Goal: Register for event/course

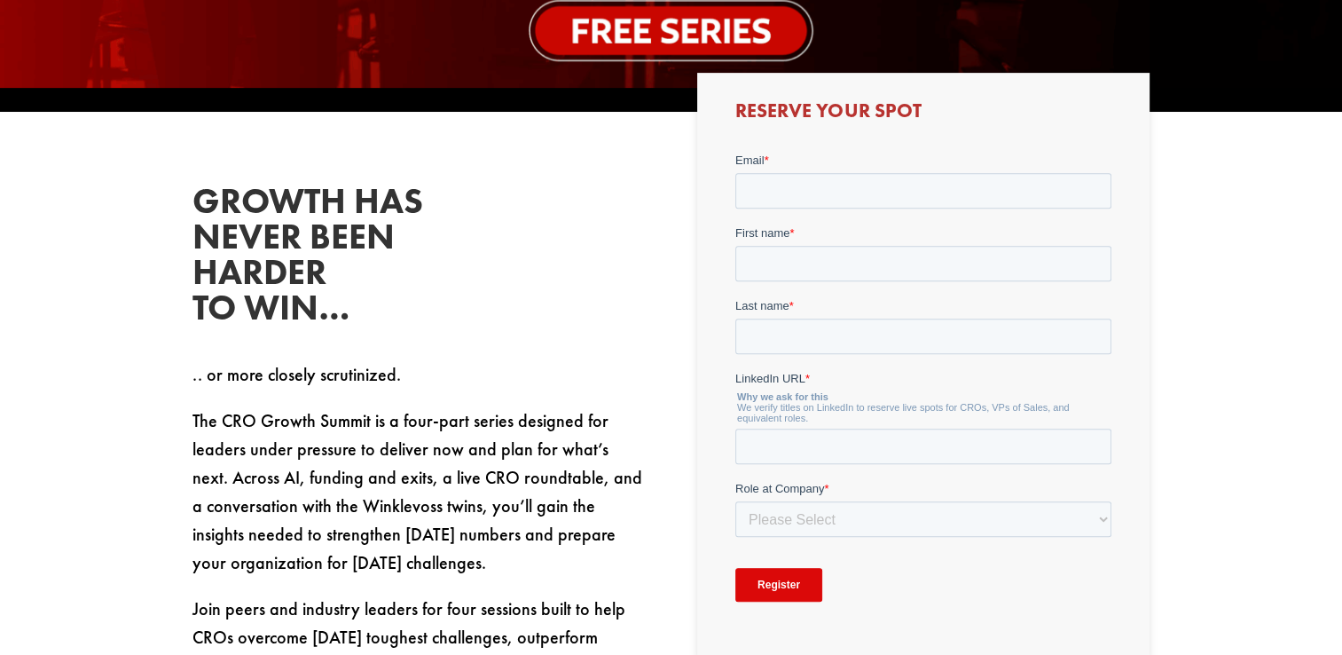
scroll to position [621, 0]
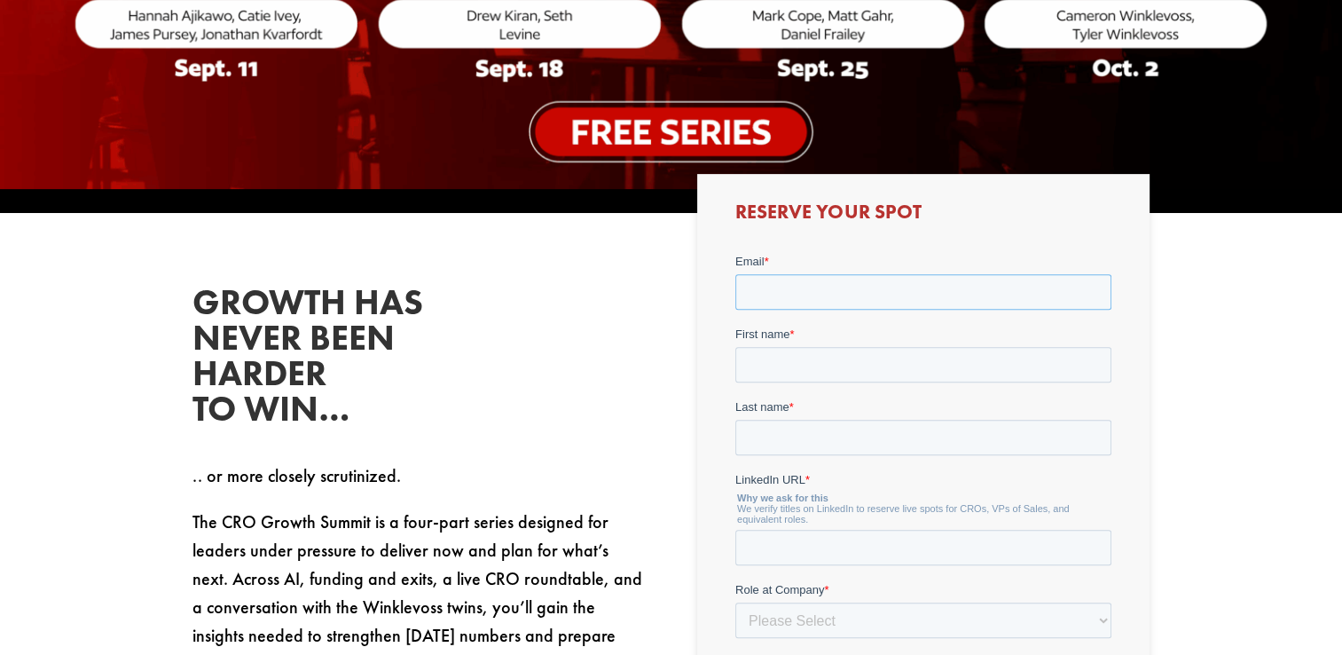
click at [914, 294] on input "Email *" at bounding box center [923, 290] width 376 height 35
type input "[EMAIL_ADDRESS][DOMAIN_NAME]"
type input "[PERSON_NAME]"
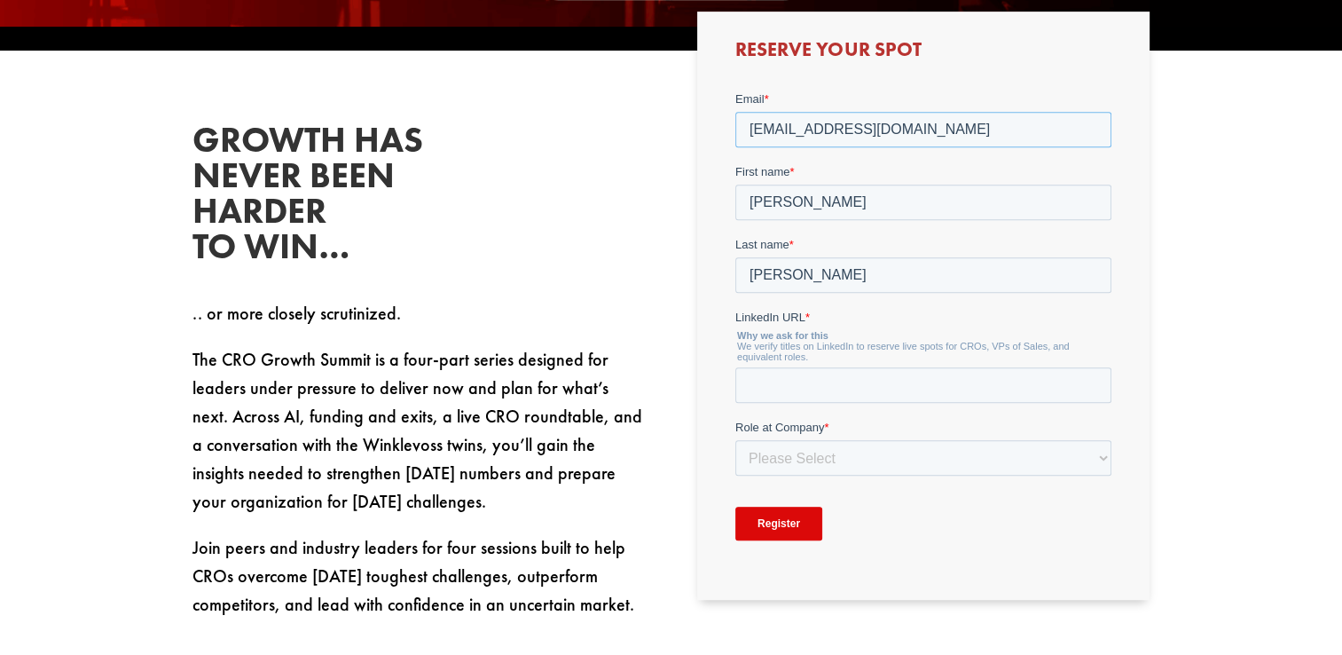
scroll to position [798, 0]
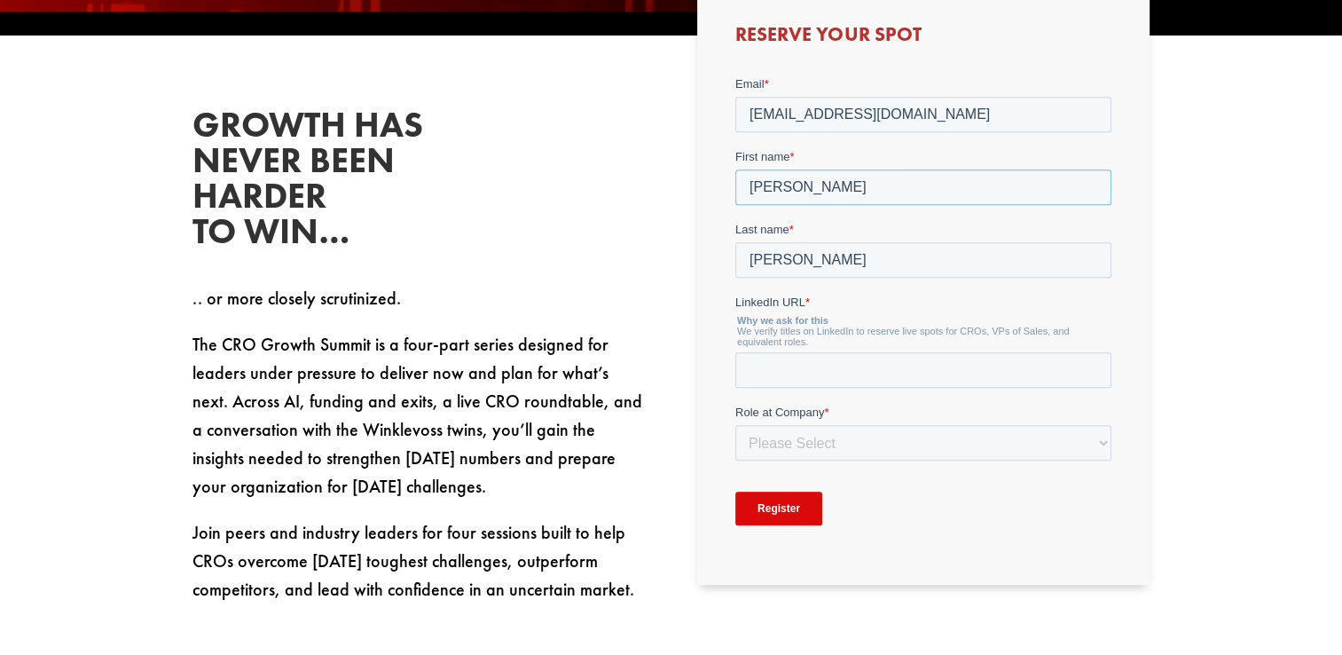
click at [800, 185] on input "[PERSON_NAME]" at bounding box center [923, 186] width 376 height 35
type input "[PERSON_NAME]"
paste input "[URL][DOMAIN_NAME]"
type input "[URL][DOMAIN_NAME]"
click at [778, 433] on select "Please Select C-Level (CRO, CSO, etc) Senior Leadership (VP of Sales, VP of Ena…" at bounding box center [923, 441] width 376 height 35
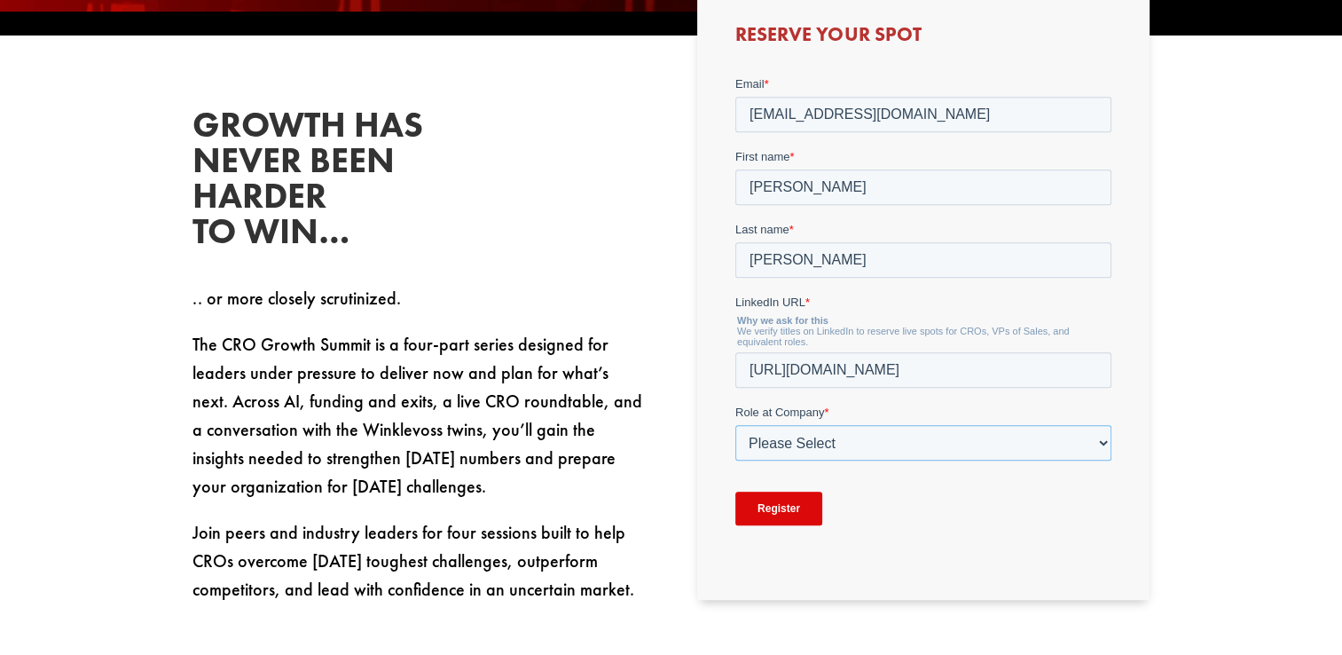
select select "C-Level (CRO, CSO, etc)"
click at [735, 424] on select "Please Select C-Level (CRO, CSO, etc) Senior Leadership (VP of Sales, VP of Ena…" at bounding box center [923, 441] width 376 height 35
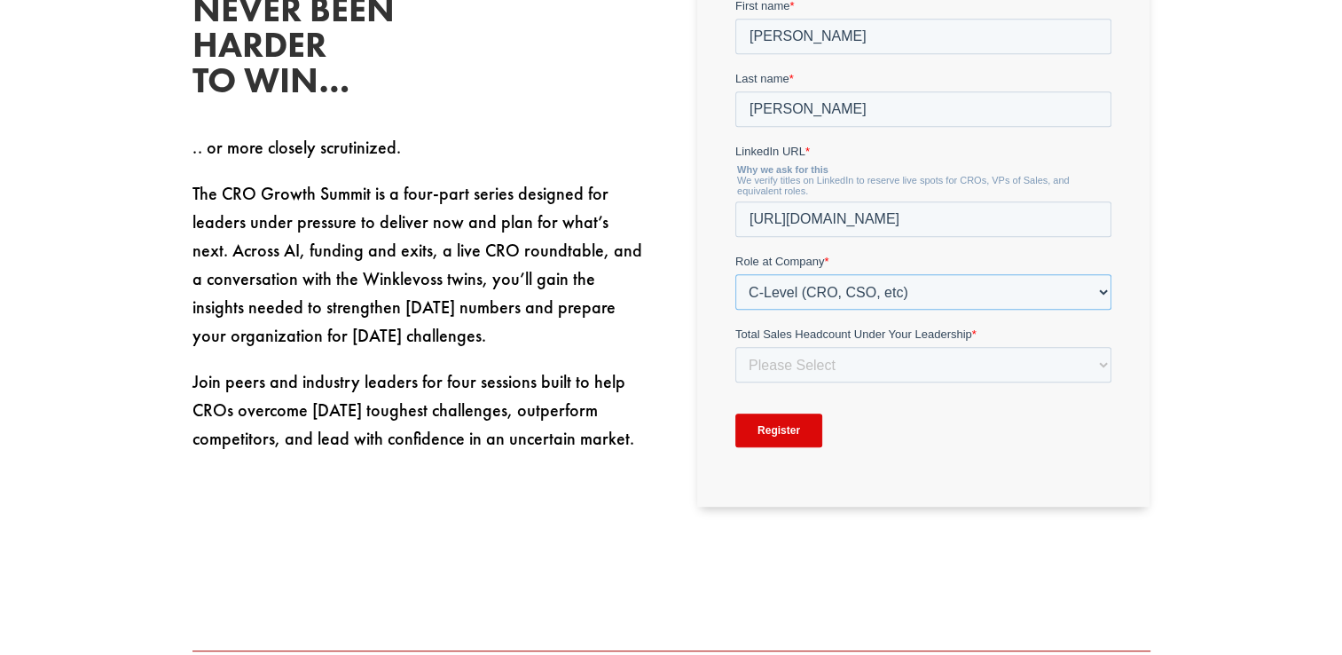
scroll to position [976, 0]
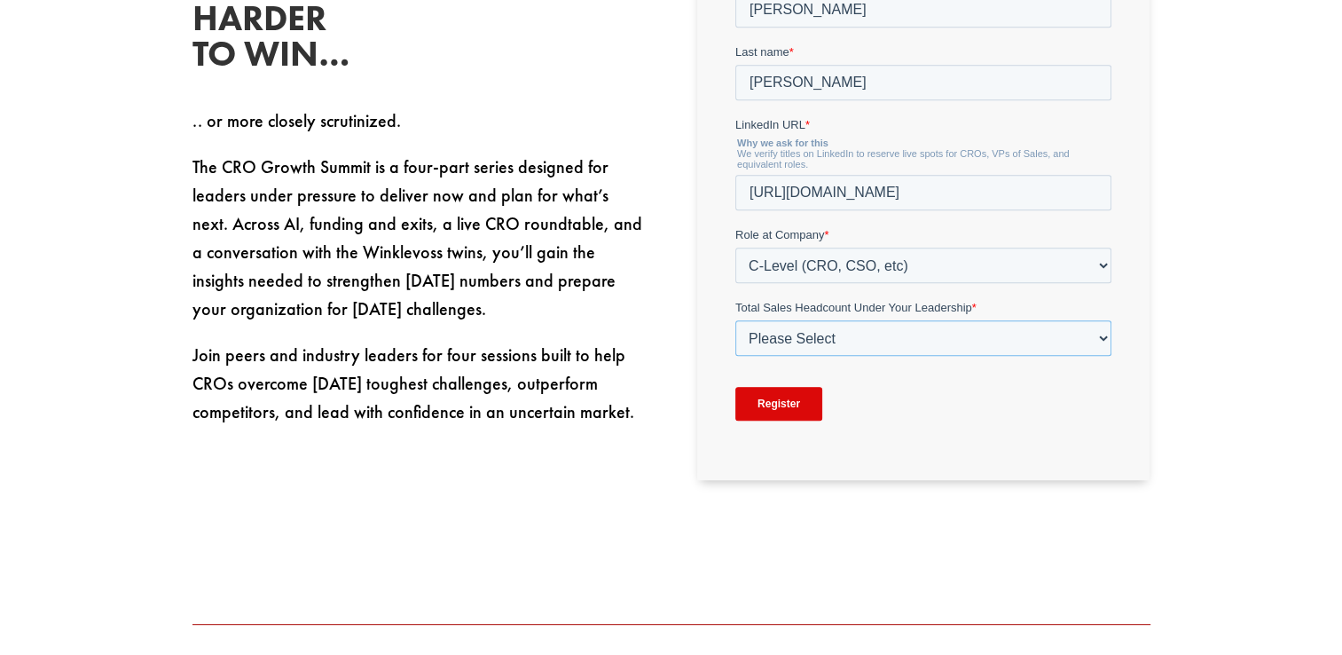
click at [1084, 341] on select "Please Select Just Me 1-9 [PHONE_NUMBER] [PHONE_NUMBER]+" at bounding box center [923, 337] width 376 height 35
select select "1-9"
click at [735, 356] on select "Please Select Just Me 1-9 [PHONE_NUMBER] [PHONE_NUMBER]+" at bounding box center [923, 337] width 376 height 35
click at [763, 397] on input "Register" at bounding box center [778, 404] width 87 height 34
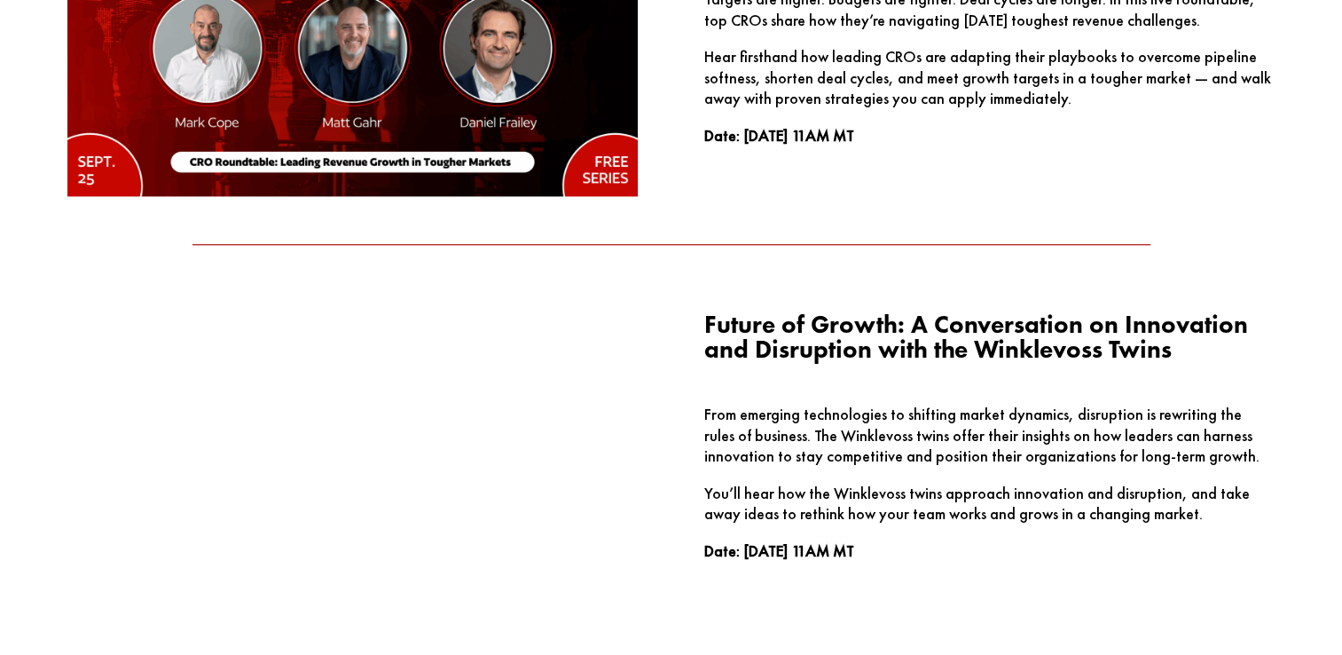
scroll to position [2749, 0]
